Goal: Communication & Community: Answer question/provide support

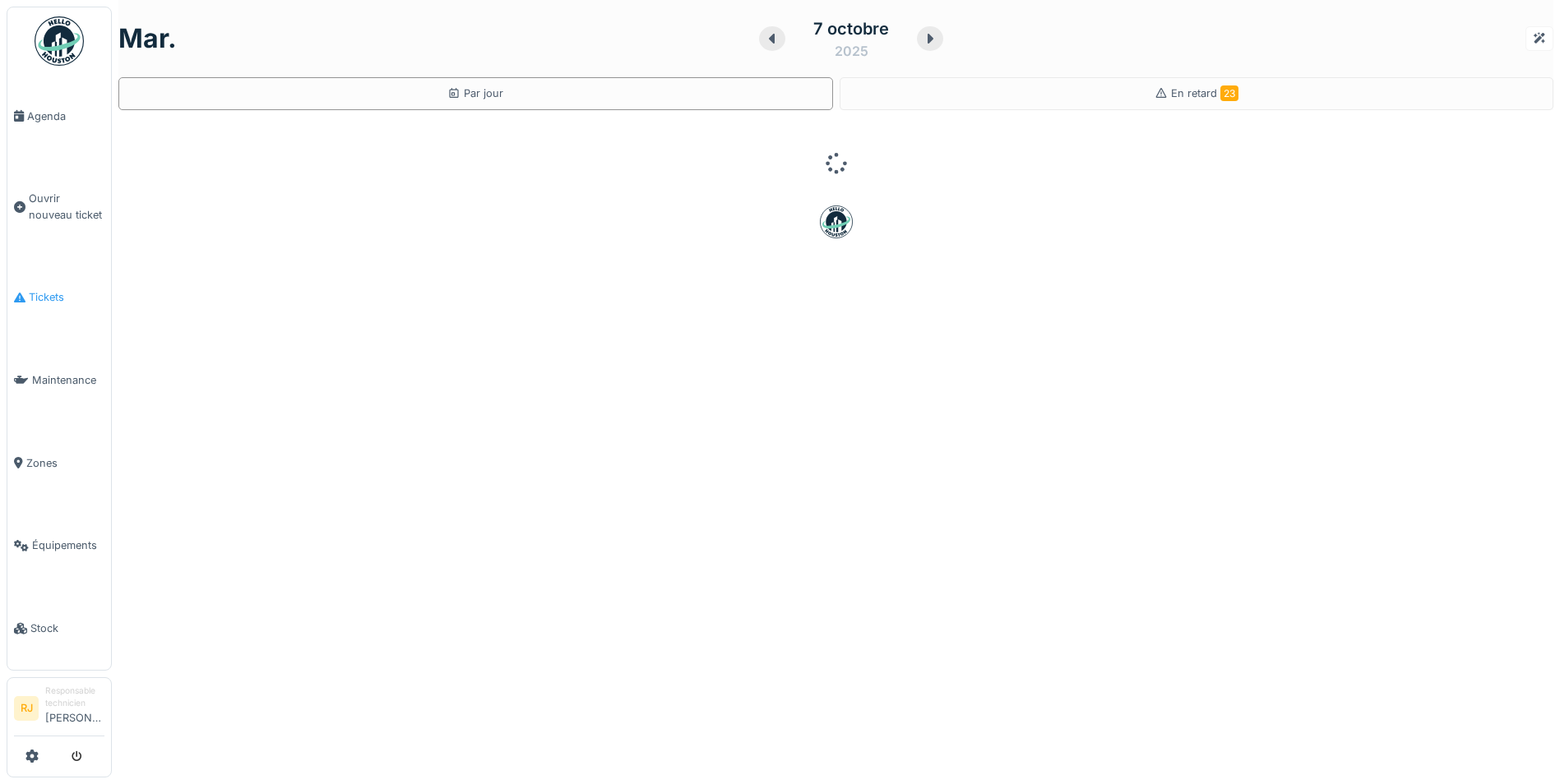
click at [52, 290] on span "Tickets" at bounding box center [66, 297] width 75 height 15
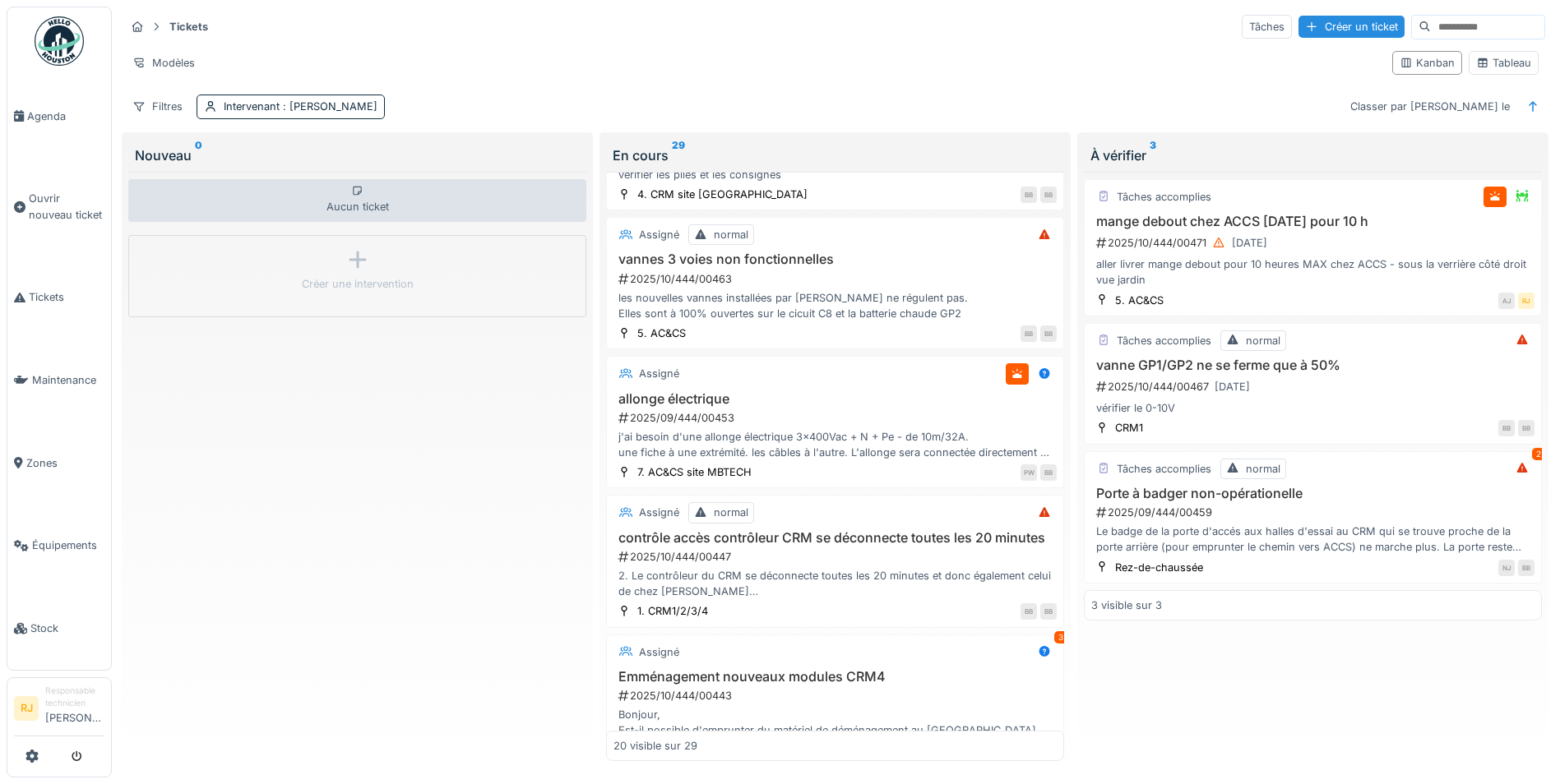
scroll to position [658, 0]
click at [732, 451] on div "j'ai besoin d'une allonge électrique 3x400Vac + N + Pe - de 10m/32A. une fiche …" at bounding box center [835, 444] width 443 height 31
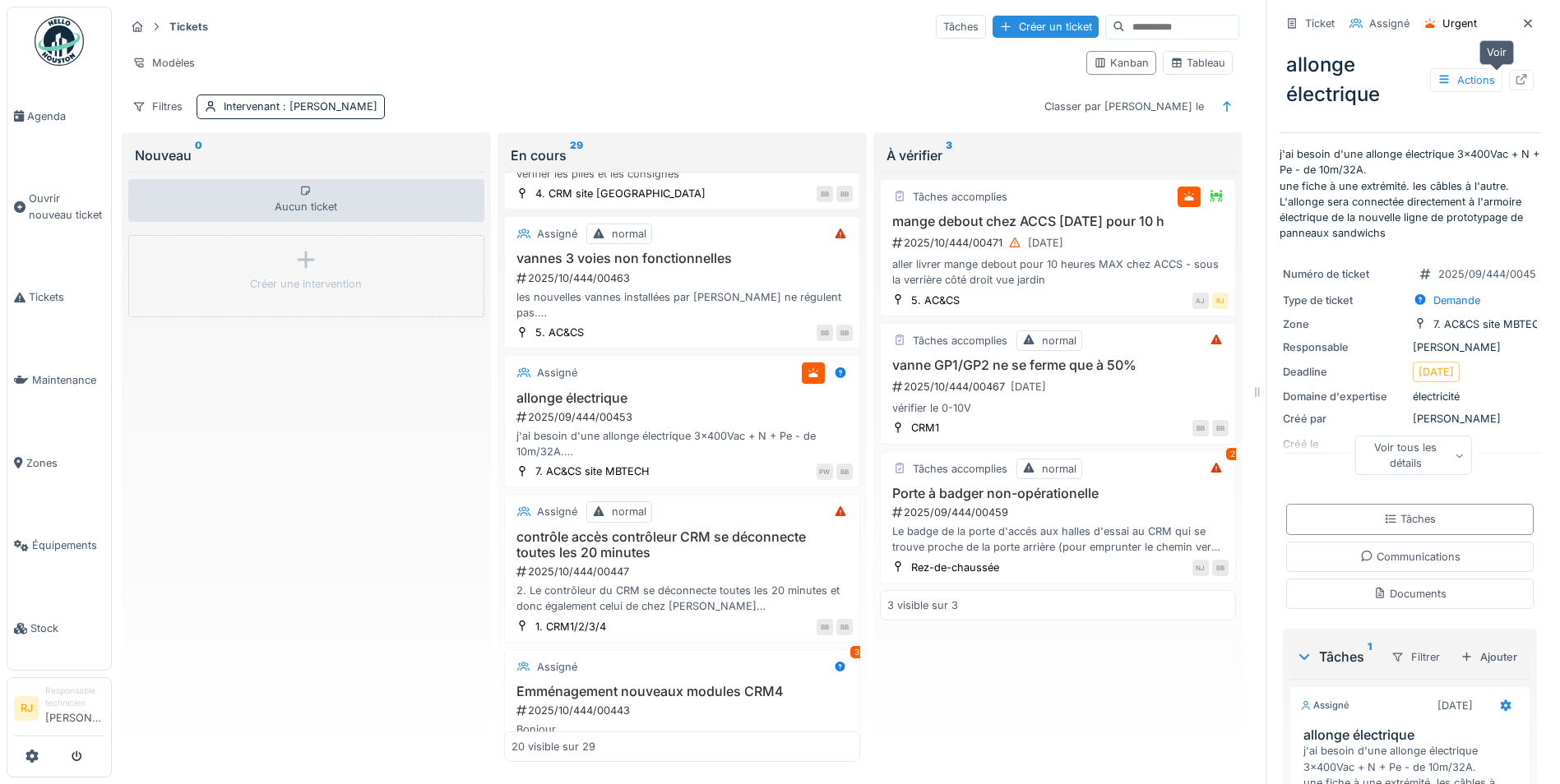
click at [1515, 81] on icon at bounding box center [1522, 79] width 13 height 10
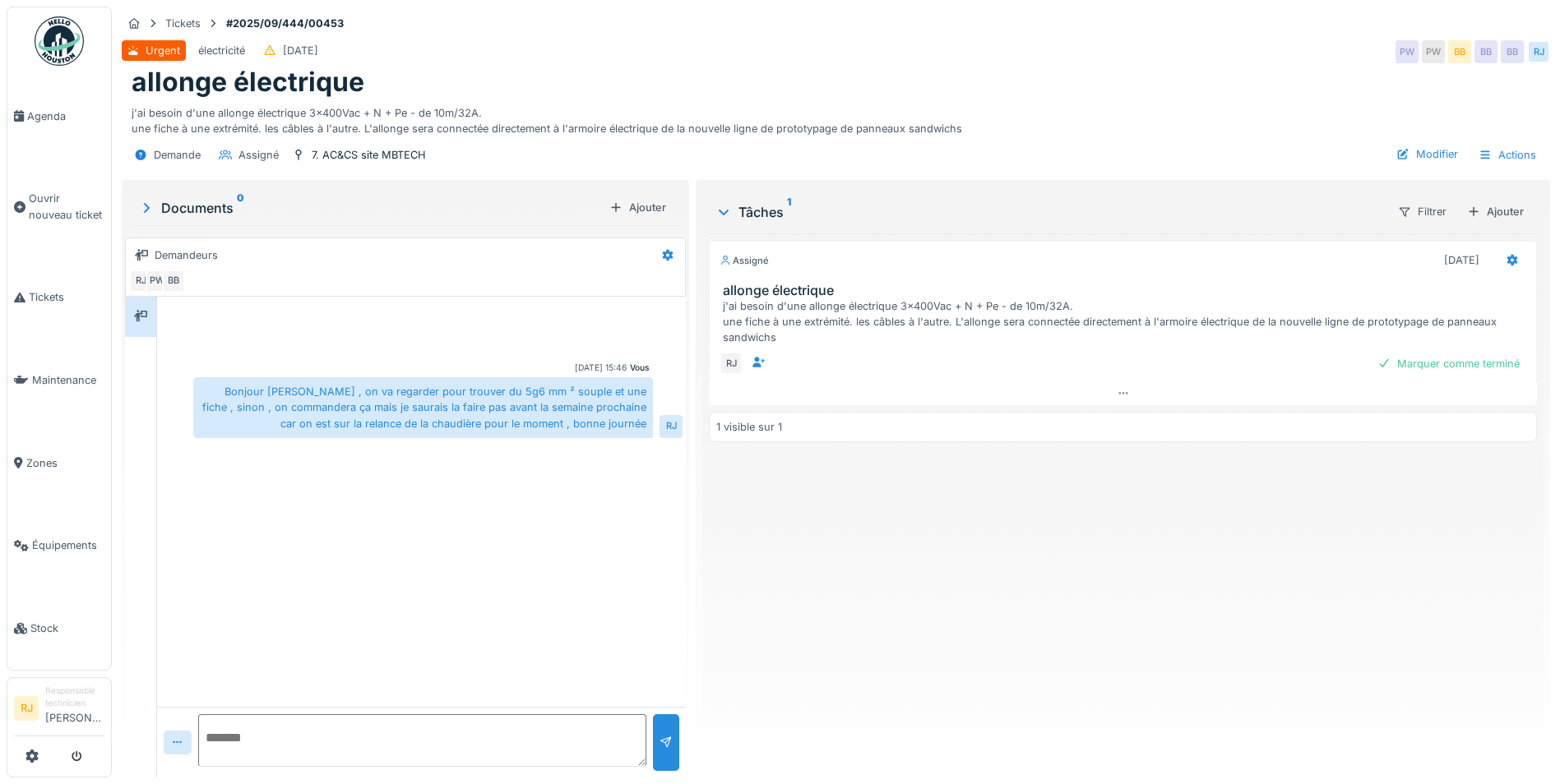
click at [281, 743] on textarea at bounding box center [422, 740] width 448 height 52
type textarea "**********"
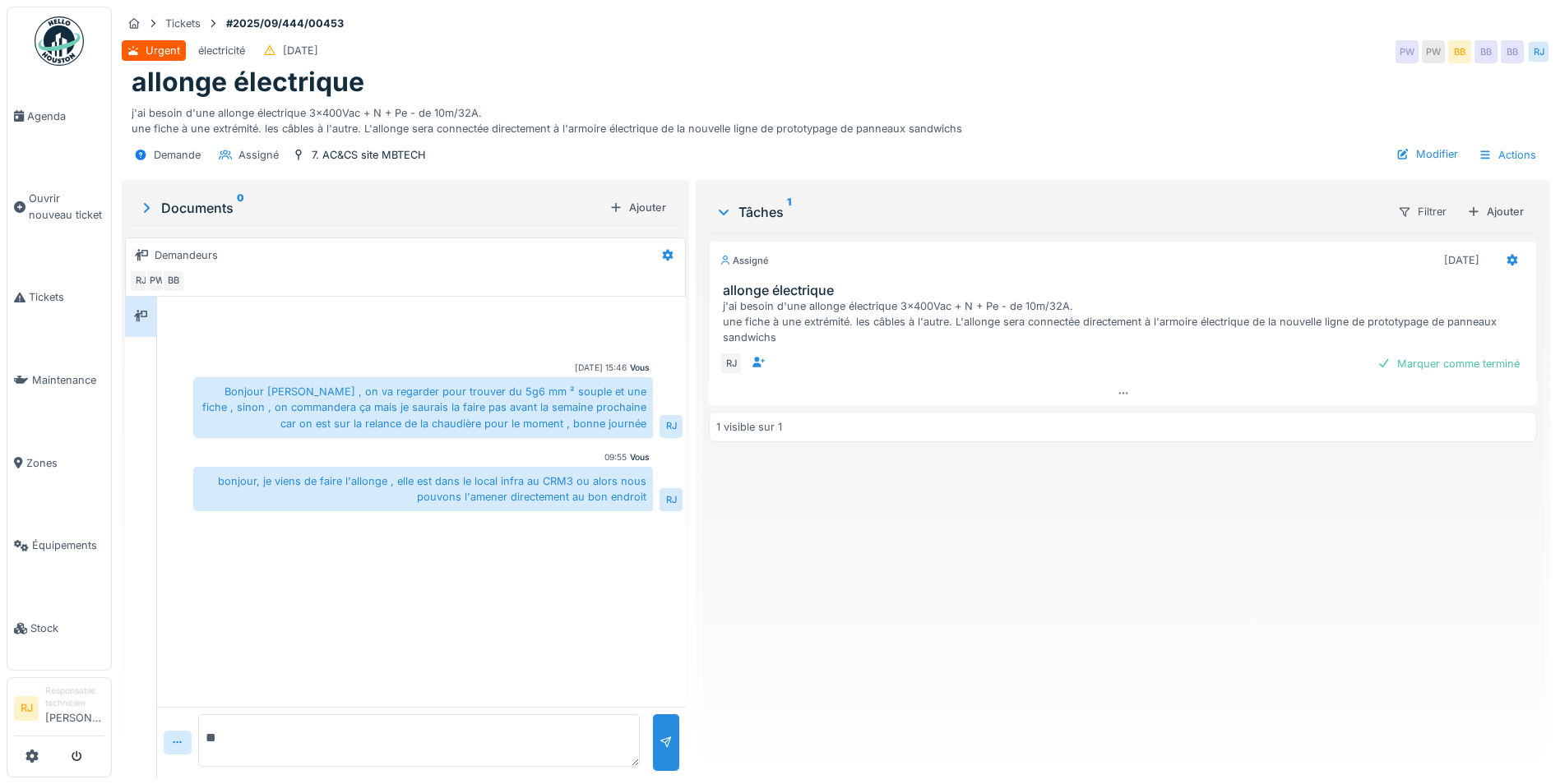
type textarea "*"
